Goal: Task Accomplishment & Management: Manage account settings

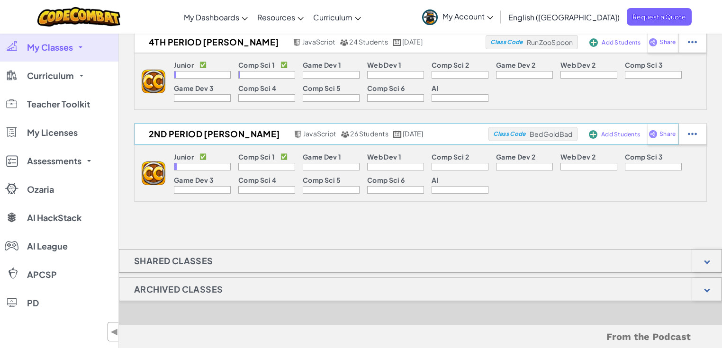
scroll to position [151, 0]
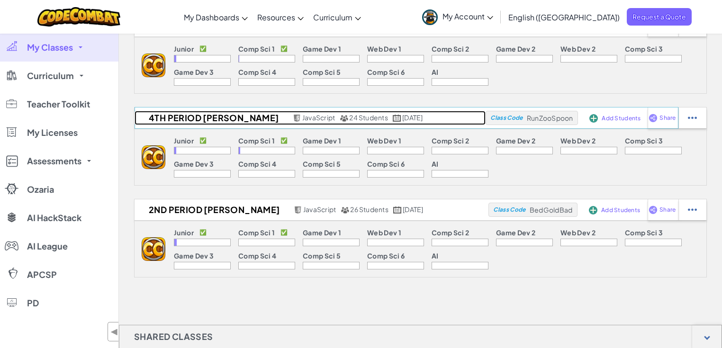
click at [191, 117] on h2 "4th Period [PERSON_NAME]" at bounding box center [212, 118] width 156 height 14
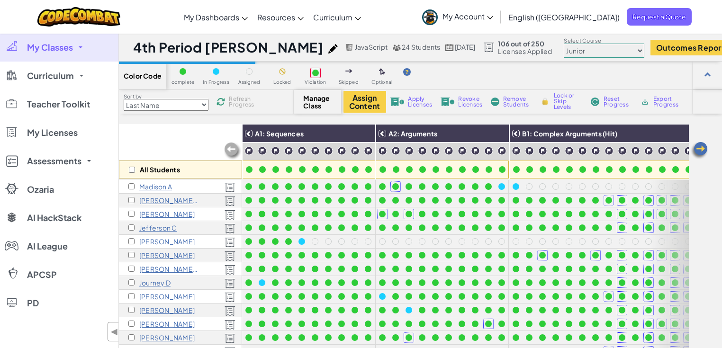
click at [655, 101] on span "Export Progress" at bounding box center [667, 101] width 29 height 11
click at [189, 105] on select "Last Name first Name Progress (High to Low) Progress (Low to Hight)" at bounding box center [166, 105] width 85 height 12
click at [191, 92] on div "Sort by Last Name first Name Progress (High to Low) Progress (Low to Hight) Ref…" at bounding box center [420, 102] width 603 height 24
